Goal: Communication & Community: Ask a question

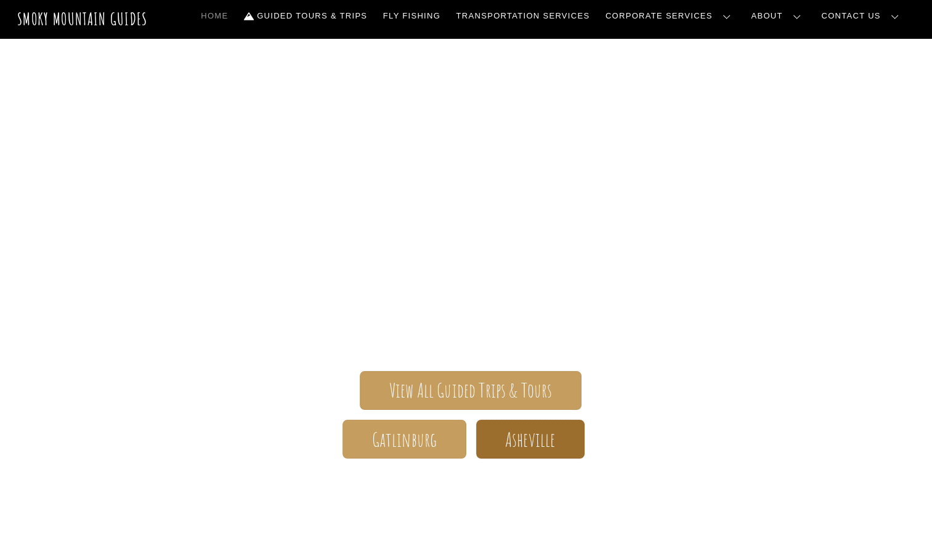
click at [552, 444] on span "Asheville" at bounding box center [530, 439] width 50 height 13
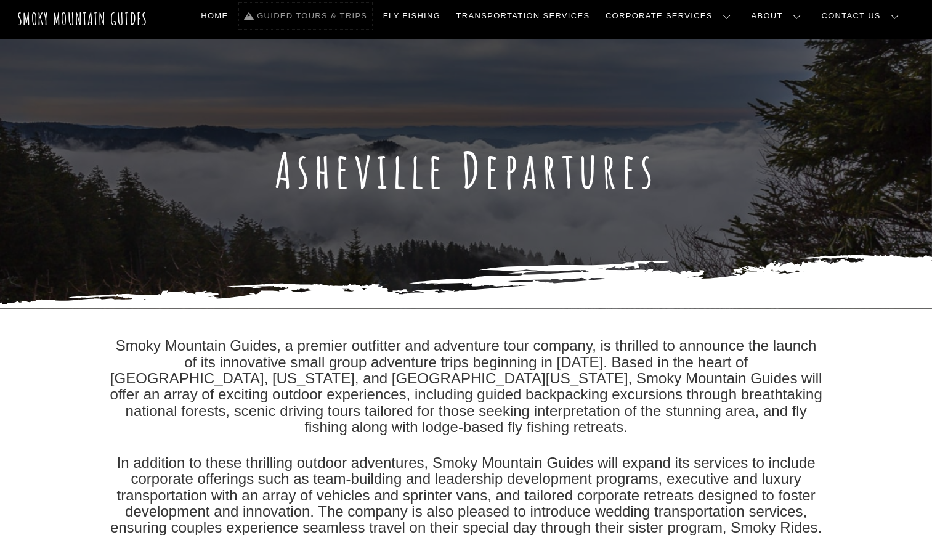
click at [372, 12] on link "Guided Tours & Trips" at bounding box center [305, 16] width 133 height 26
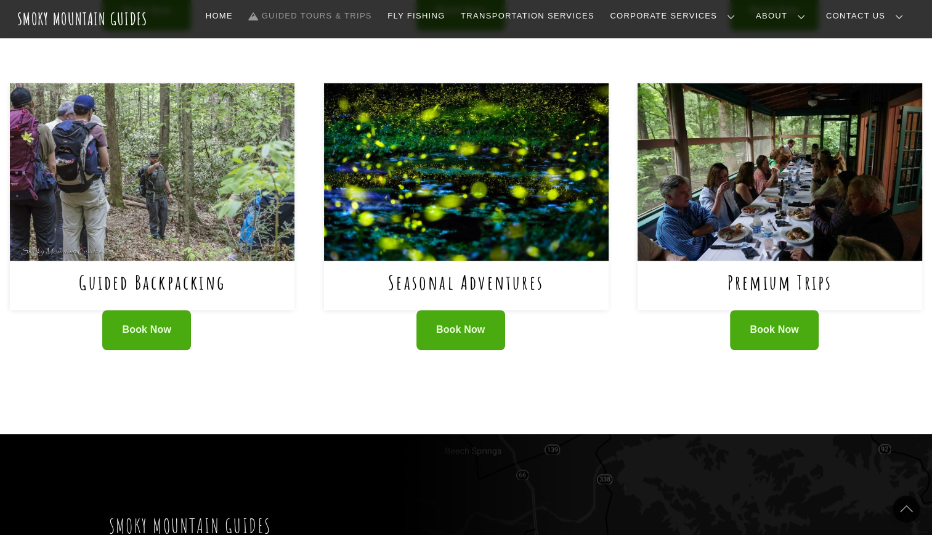
scroll to position [471, 0]
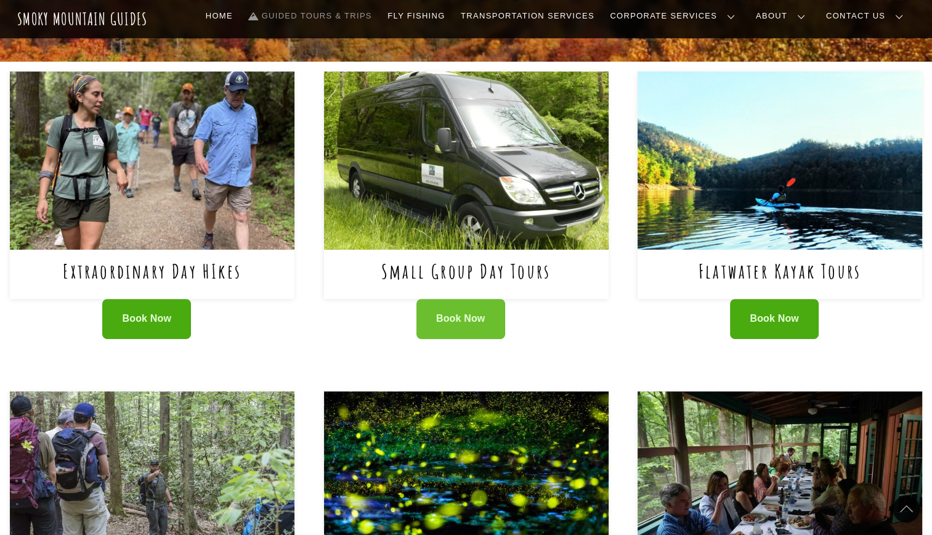
click at [486, 320] on link "Book Now" at bounding box center [460, 319] width 89 height 40
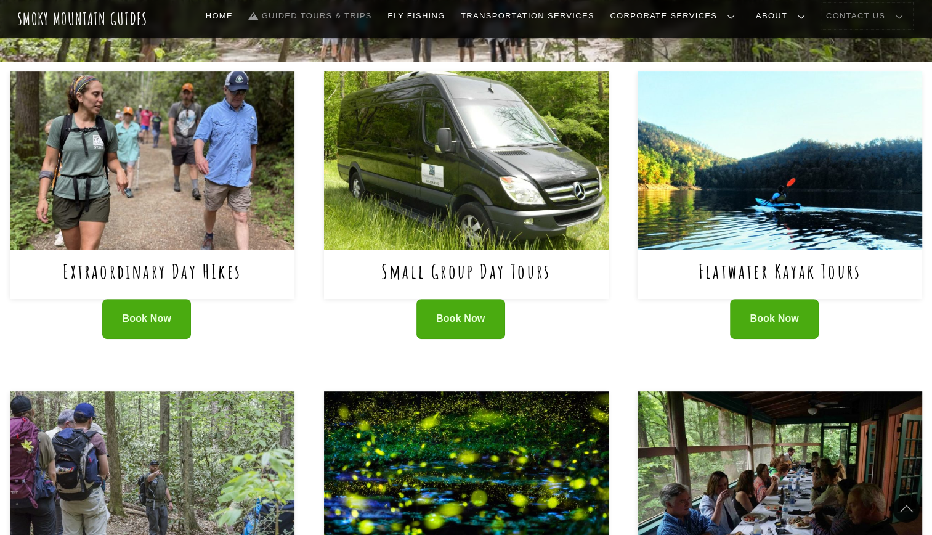
click at [877, 16] on link "Contact Us" at bounding box center [867, 16] width 92 height 26
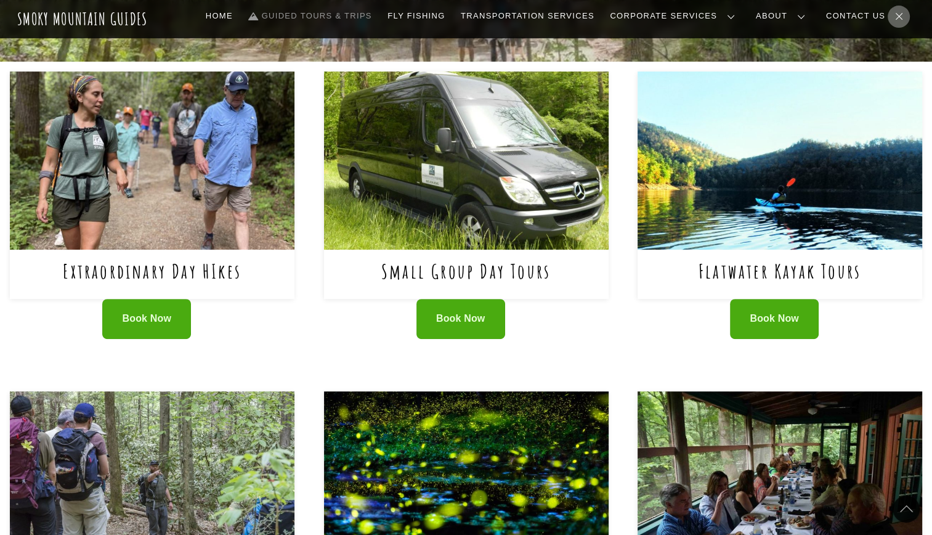
click at [0, 0] on link "Contact Us" at bounding box center [0, 0] width 0 height 0
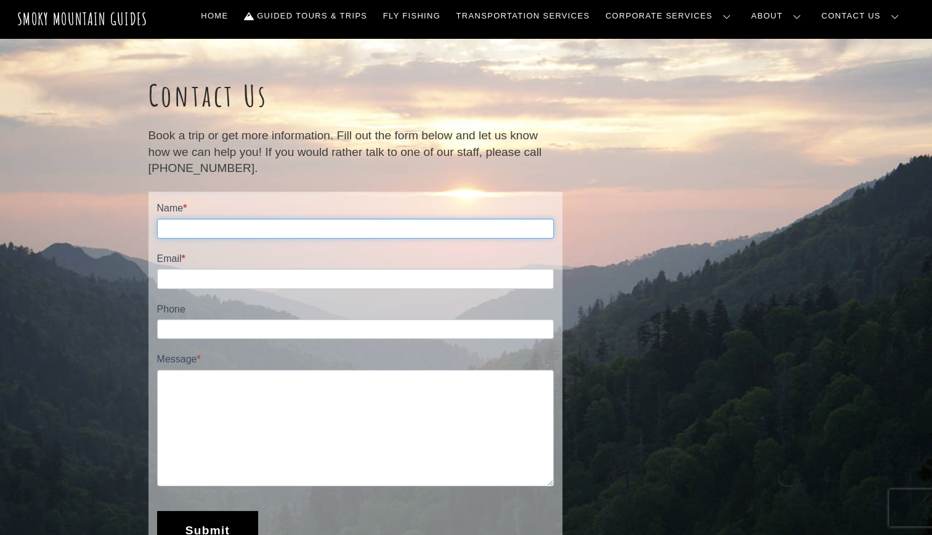
click at [328, 233] on input "Name *" at bounding box center [355, 229] width 397 height 20
type input "**********"
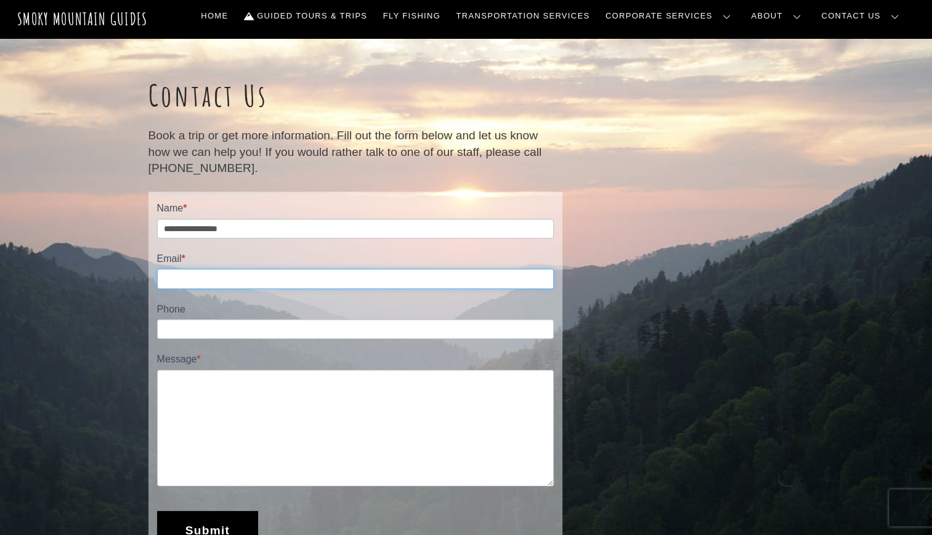
click at [314, 281] on input "Email *" at bounding box center [355, 279] width 397 height 20
type input "**********"
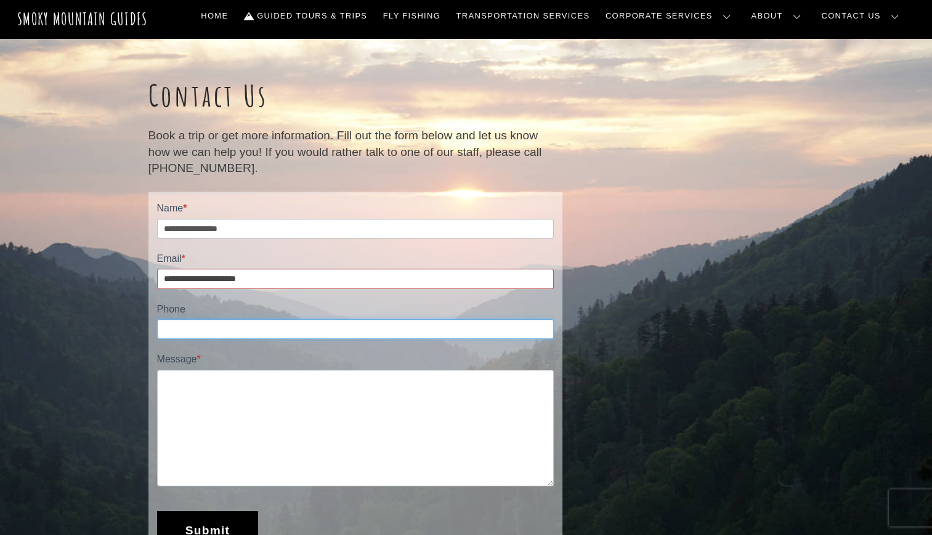
click at [286, 331] on input "Phone" at bounding box center [355, 329] width 397 height 20
click at [272, 383] on textarea "Message *" at bounding box center [355, 428] width 397 height 116
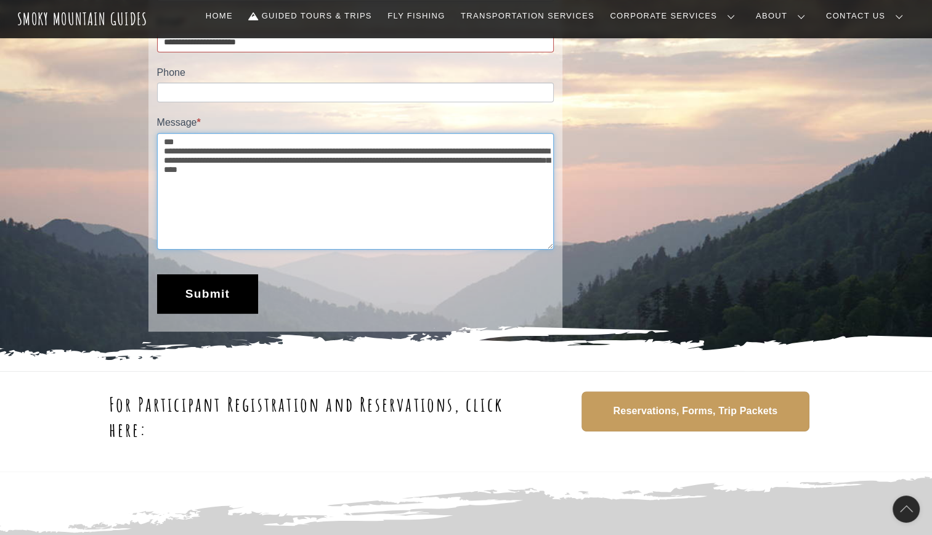
scroll to position [246, 0]
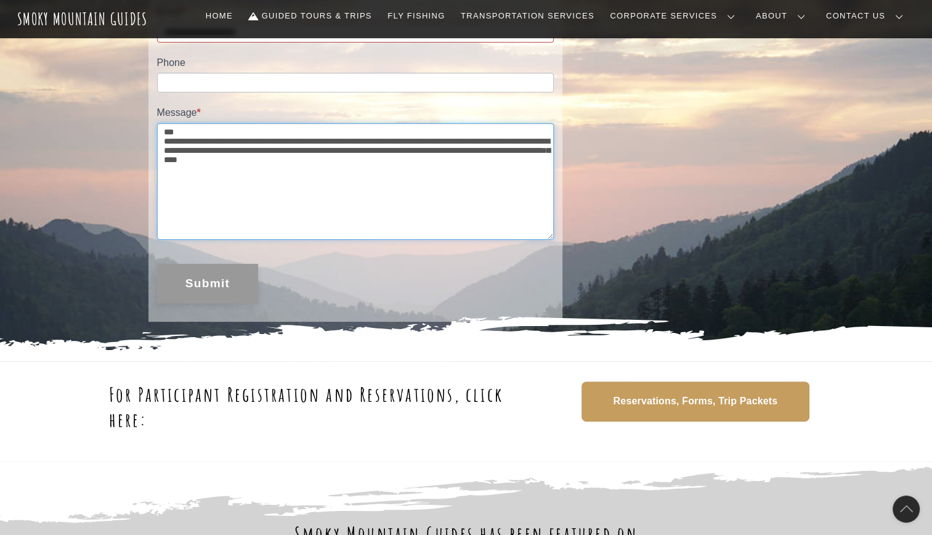
type textarea "**********"
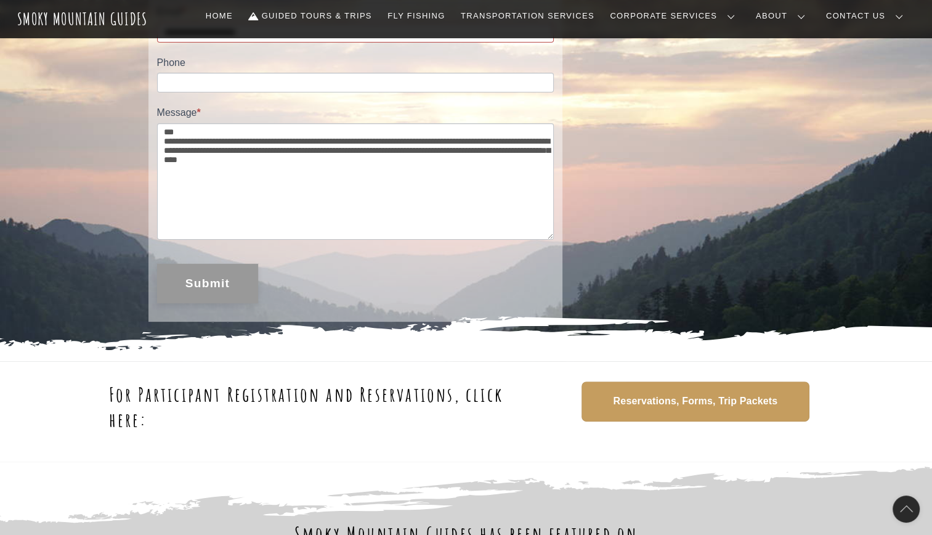
click at [220, 293] on button "Submit" at bounding box center [208, 283] width 102 height 39
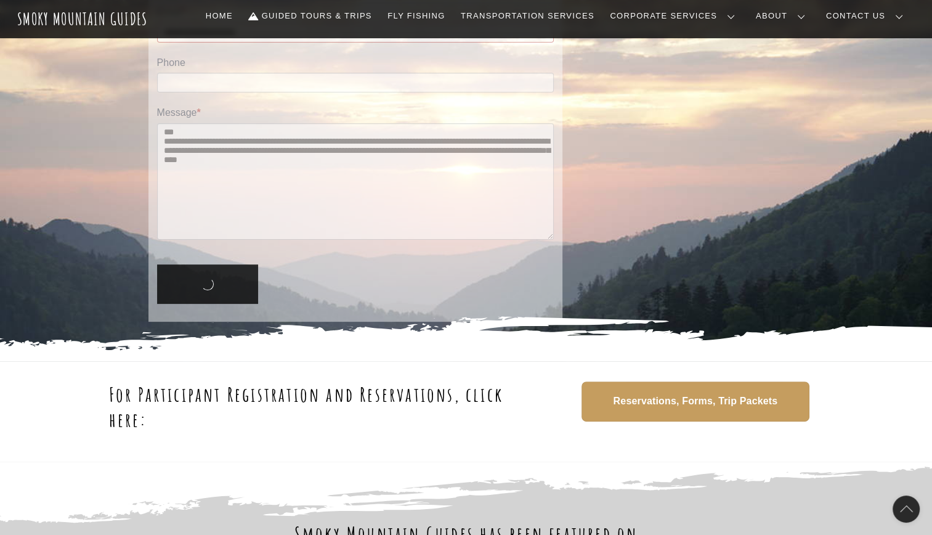
scroll to position [273, 0]
